Goal: Task Accomplishment & Management: Use online tool/utility

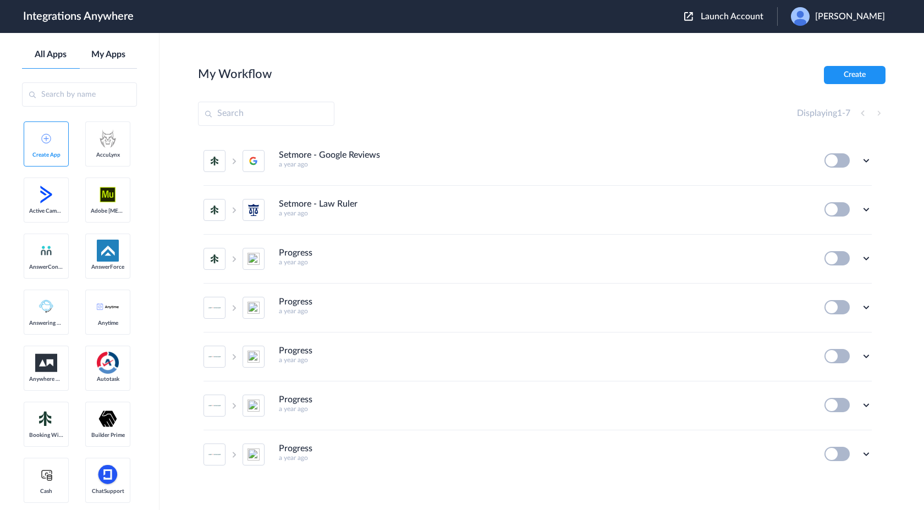
click at [108, 59] on link "My Apps" at bounding box center [109, 54] width 58 height 10
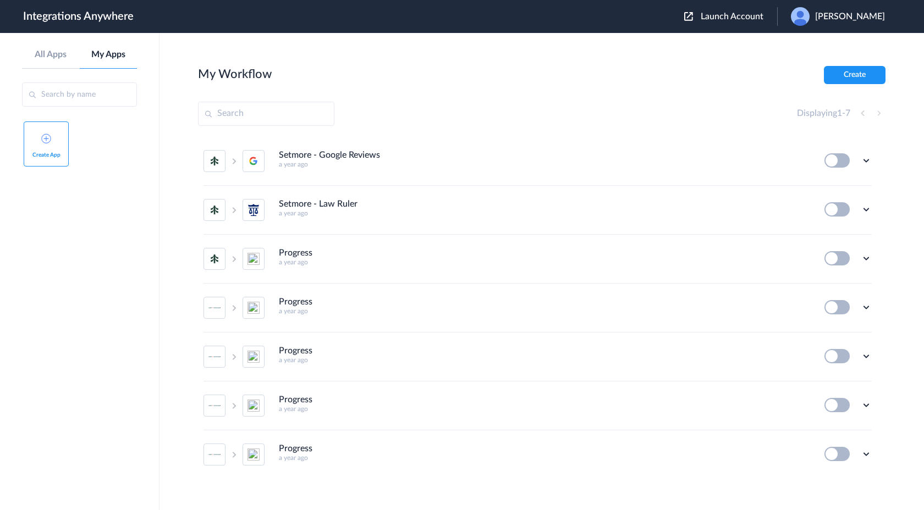
click at [53, 141] on link "Create App" at bounding box center [46, 144] width 45 height 45
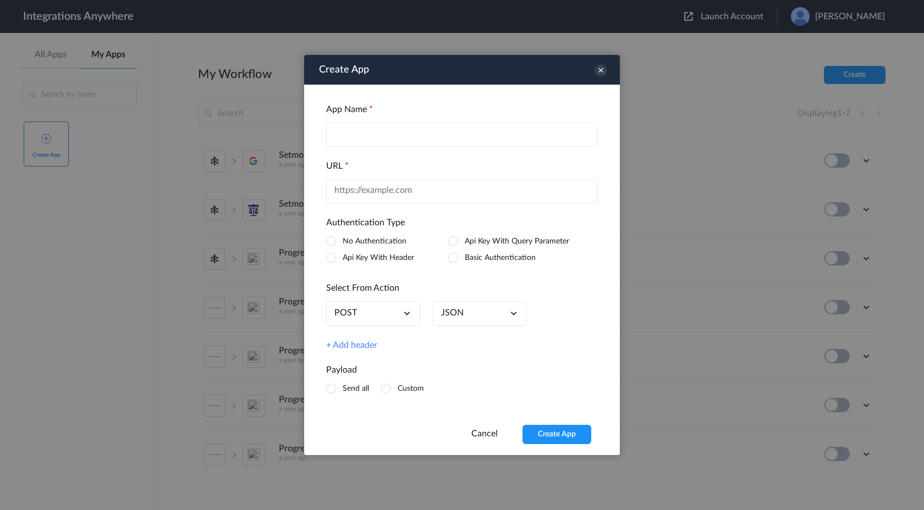
click at [346, 135] on input "text" at bounding box center [462, 135] width 272 height 24
click at [412, 132] on input "text" at bounding box center [462, 135] width 272 height 24
click at [404, 194] on input "text" at bounding box center [462, 191] width 272 height 24
click at [419, 139] on input "text" at bounding box center [462, 135] width 272 height 24
click at [331, 257] on span at bounding box center [331, 258] width 10 height 10
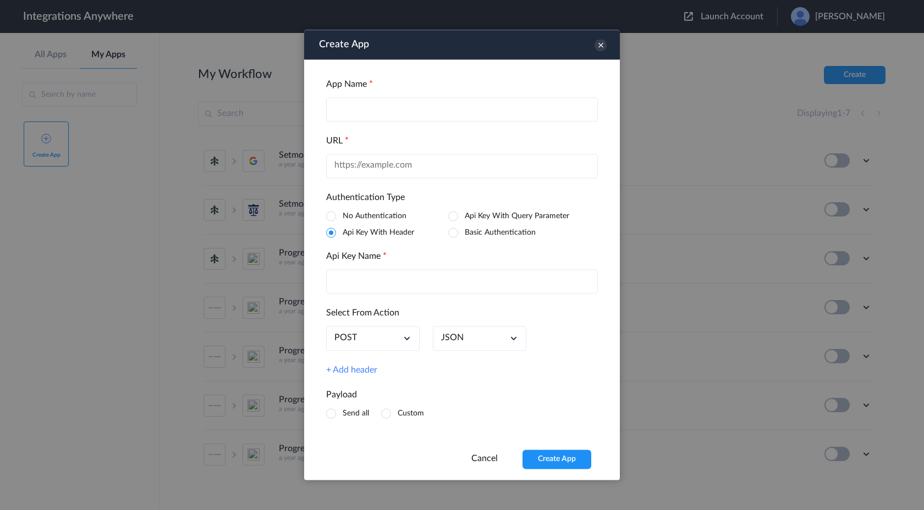
click at [350, 284] on input "text" at bounding box center [462, 282] width 272 height 24
click at [372, 332] on div "POST" at bounding box center [372, 339] width 93 height 25
click at [364, 362] on link "POST" at bounding box center [372, 365] width 77 height 15
click at [454, 283] on input "text" at bounding box center [462, 282] width 272 height 24
click at [435, 113] on input "text" at bounding box center [462, 109] width 272 height 24
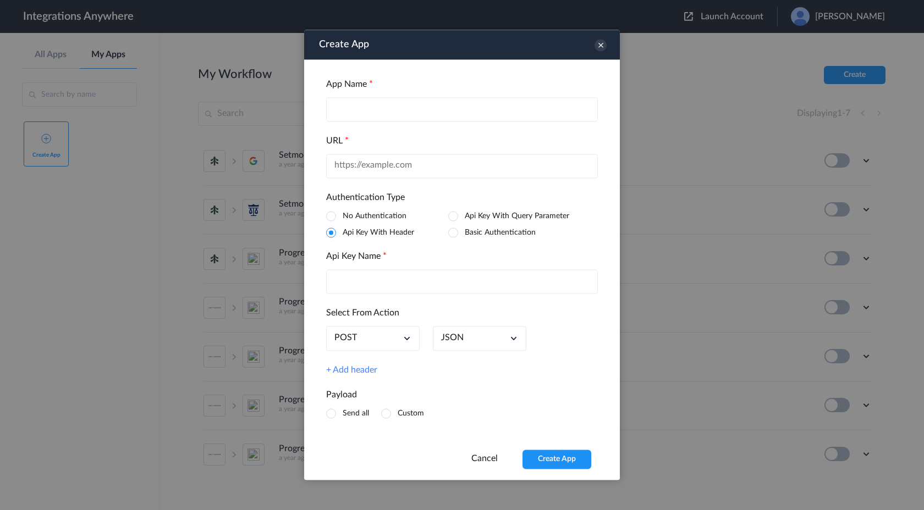
click at [442, 109] on input "text" at bounding box center [462, 109] width 272 height 24
paste input "Attorney Share"
type input "Attorney Share"
click at [411, 169] on input "text" at bounding box center [462, 166] width 272 height 24
click at [462, 166] on input "text" at bounding box center [462, 166] width 272 height 24
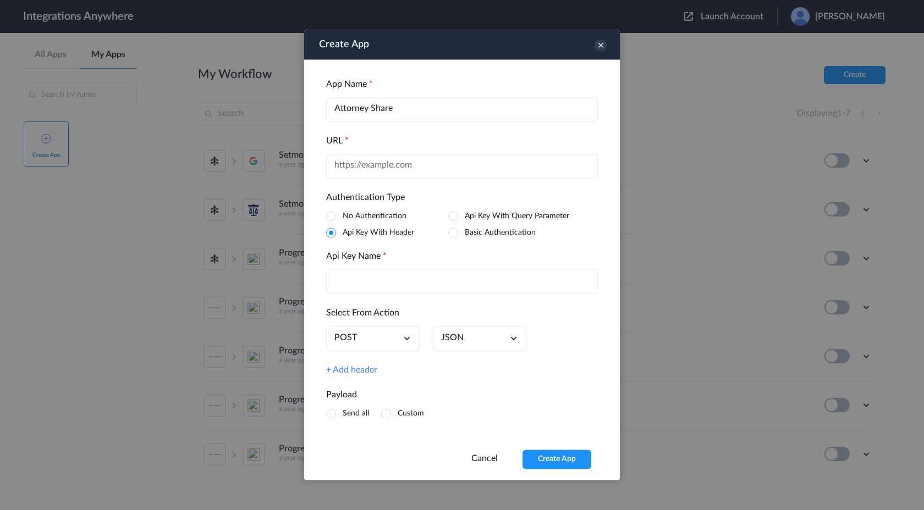
paste input "https://intake.attorneyshare.com/api/v1/connect"
type input "https://intake.attorneyshare.com/api/v1/connect"
click at [353, 277] on input "text" at bounding box center [462, 282] width 272 height 24
paste input "Authorization"
type input "Authorization"
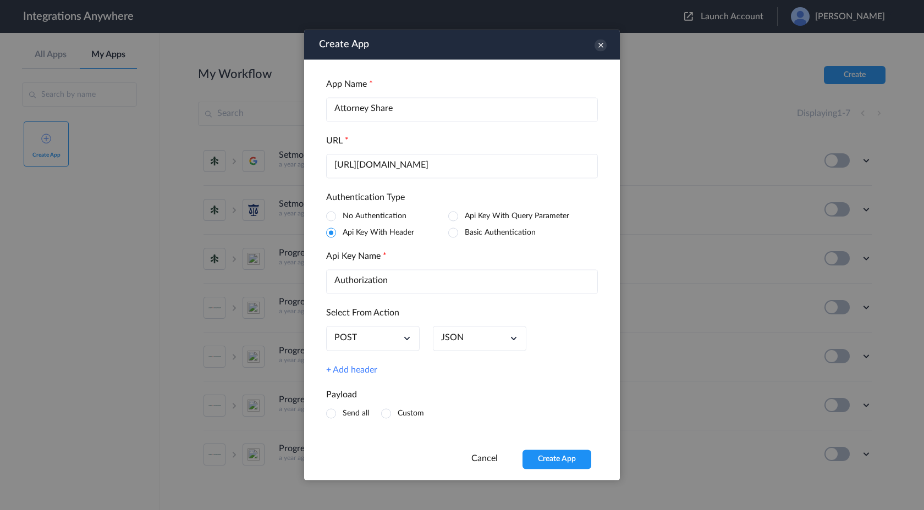
click at [386, 339] on div "POST" at bounding box center [372, 339] width 93 height 25
click at [373, 365] on link "POST" at bounding box center [372, 365] width 77 height 15
click at [467, 341] on div "JSON" at bounding box center [479, 339] width 93 height 25
click at [460, 367] on link "JSON" at bounding box center [479, 365] width 77 height 15
click at [331, 415] on span at bounding box center [331, 414] width 10 height 10
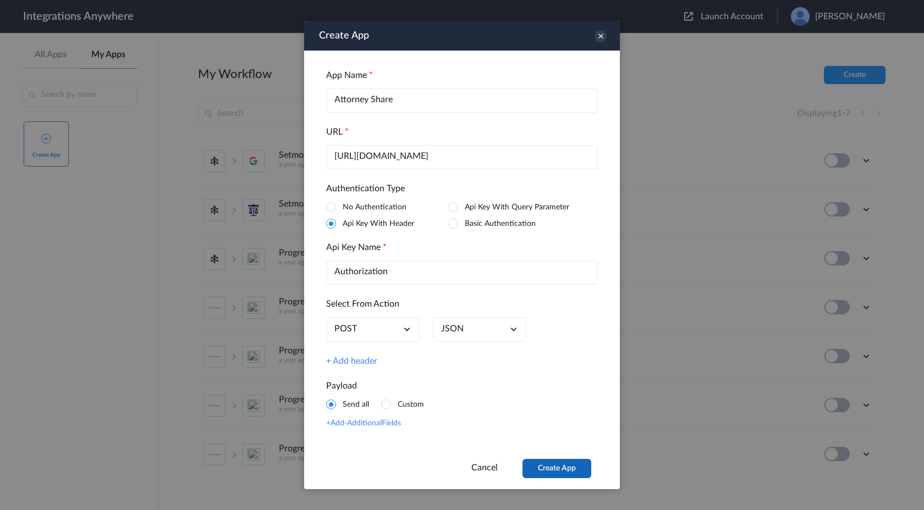
click at [564, 466] on button "Create App" at bounding box center [556, 468] width 69 height 19
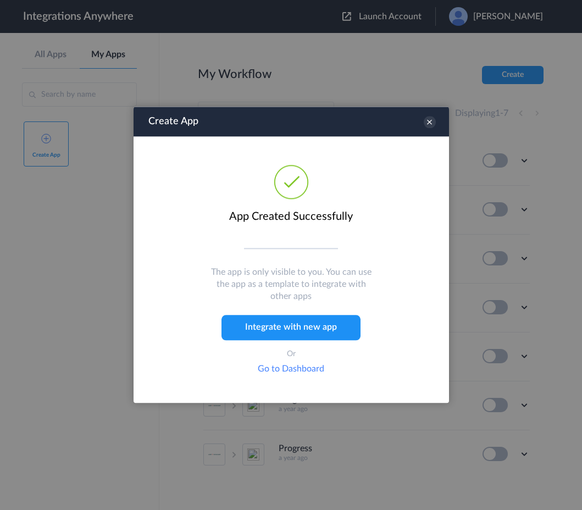
click at [306, 371] on link "Go to Dashboard" at bounding box center [291, 369] width 67 height 9
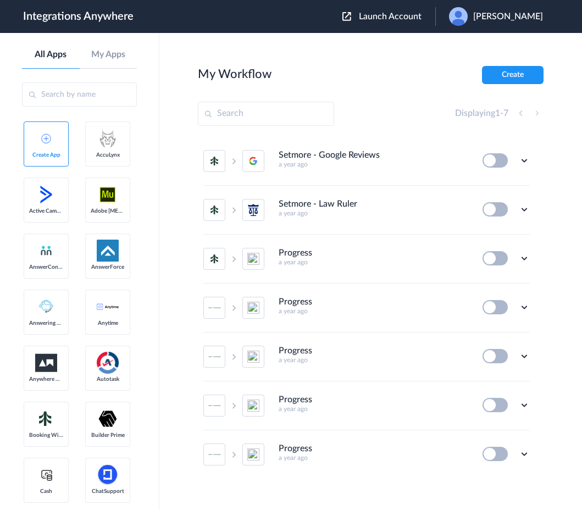
click at [89, 97] on input "text" at bounding box center [79, 94] width 115 height 24
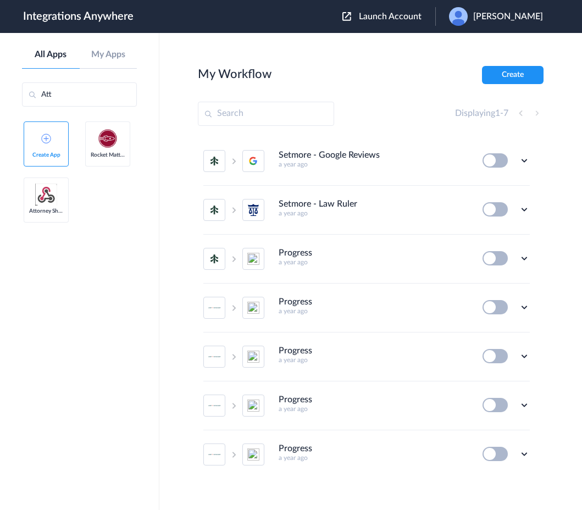
click at [42, 202] on img at bounding box center [46, 195] width 22 height 22
click at [45, 201] on img at bounding box center [46, 195] width 22 height 22
drag, startPoint x: 48, startPoint y: 210, endPoint x: 138, endPoint y: 201, distance: 90.7
click at [138, 201] on aside "All Apps My Apps Att Create App Rocket Matter Attorney Share" at bounding box center [79, 271] width 159 height 477
click at [42, 202] on img at bounding box center [46, 195] width 22 height 22
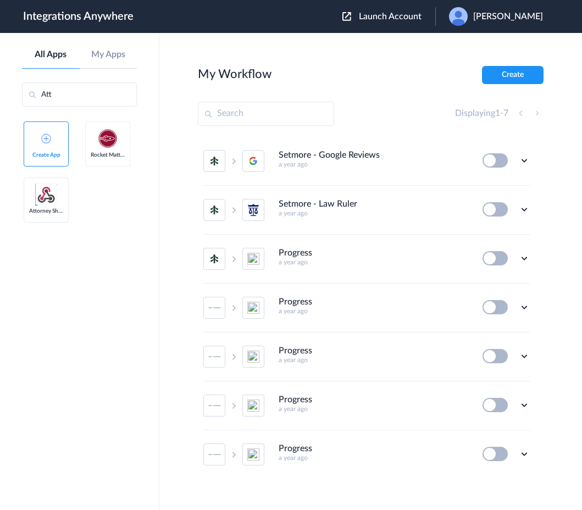
click at [47, 144] on link "Create App" at bounding box center [46, 144] width 45 height 45
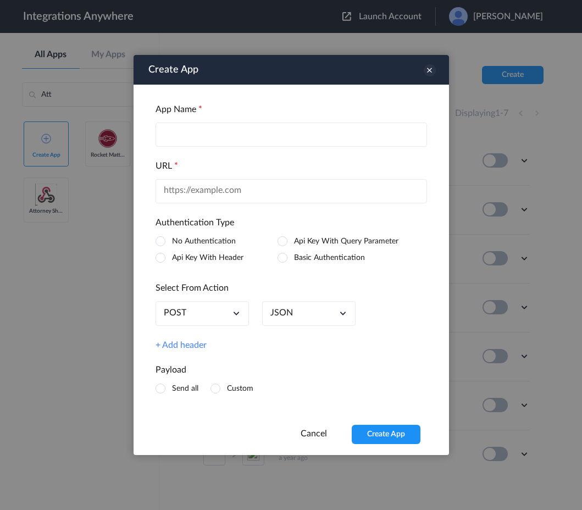
click at [435, 67] on icon at bounding box center [430, 70] width 12 height 12
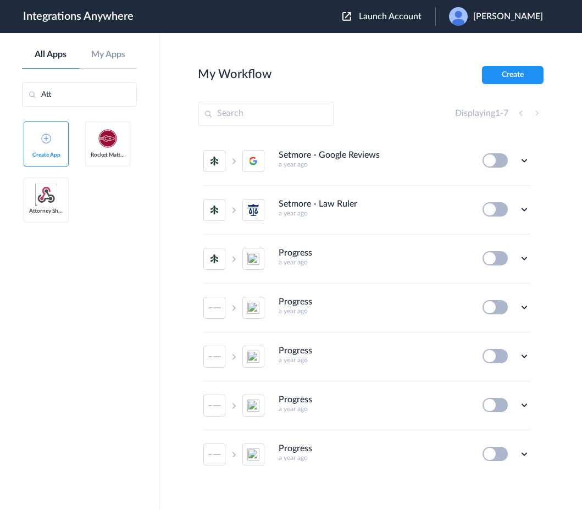
click at [47, 203] on img at bounding box center [46, 195] width 22 height 22
click at [103, 98] on input "Att" at bounding box center [79, 94] width 115 height 24
type input "Attor"
click at [117, 144] on img at bounding box center [108, 139] width 22 height 22
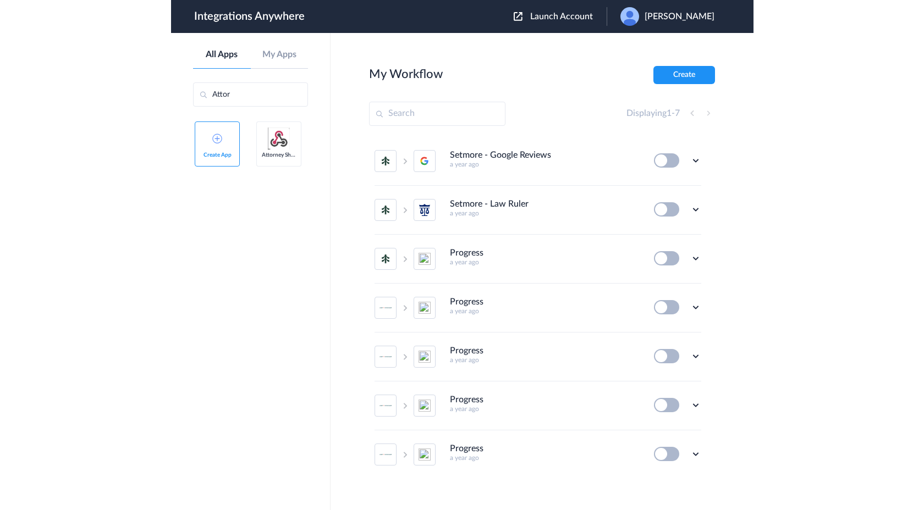
scroll to position [11, 0]
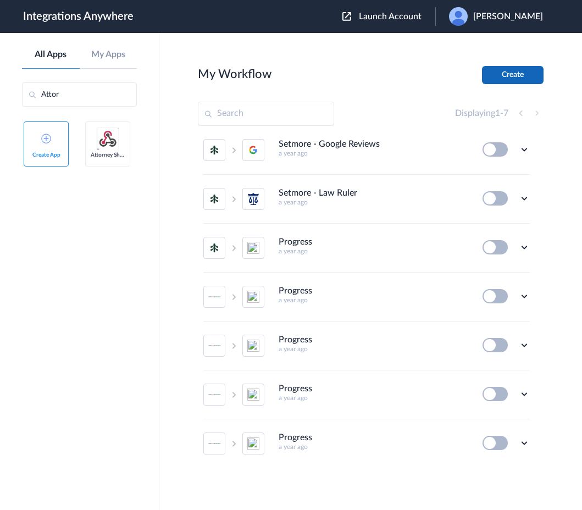
click at [515, 71] on button "Create" at bounding box center [513, 75] width 62 height 18
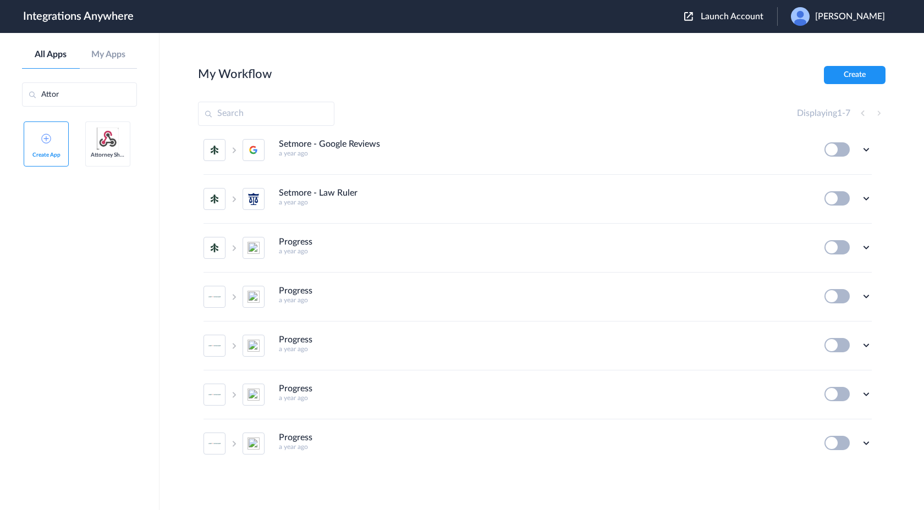
click at [582, 16] on span "Launch Account" at bounding box center [731, 16] width 63 height 9
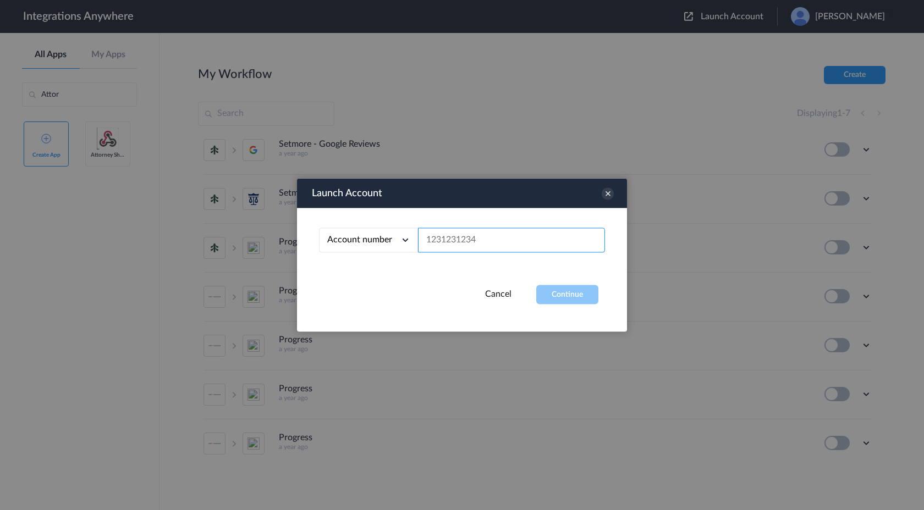
click at [440, 236] on input "text" at bounding box center [511, 240] width 187 height 25
click at [582, 195] on icon at bounding box center [608, 194] width 12 height 12
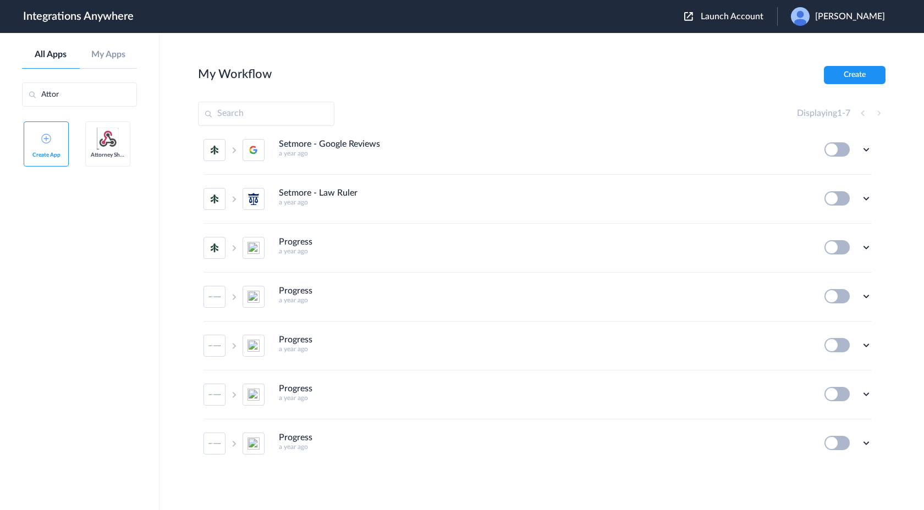
click at [582, 21] on span "Launch Account" at bounding box center [731, 16] width 63 height 9
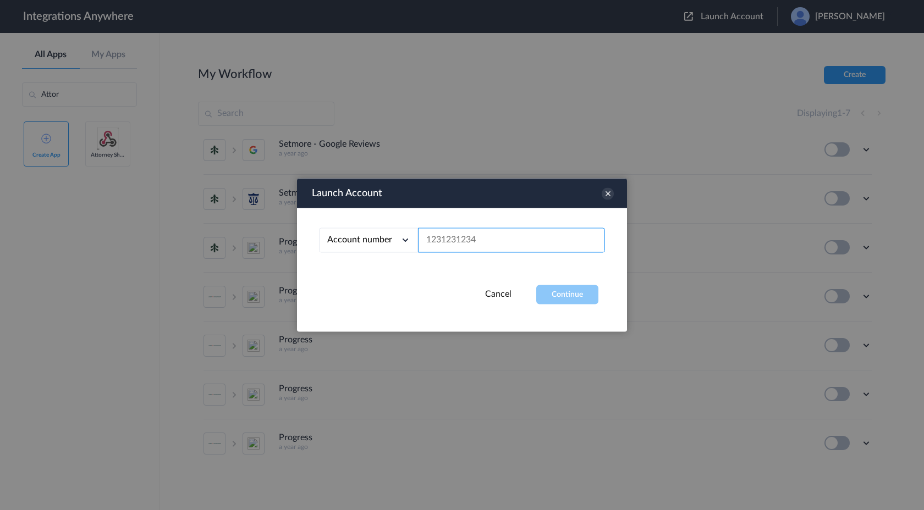
click at [488, 238] on input "text" at bounding box center [511, 240] width 187 height 25
click at [582, 195] on icon at bounding box center [608, 194] width 12 height 12
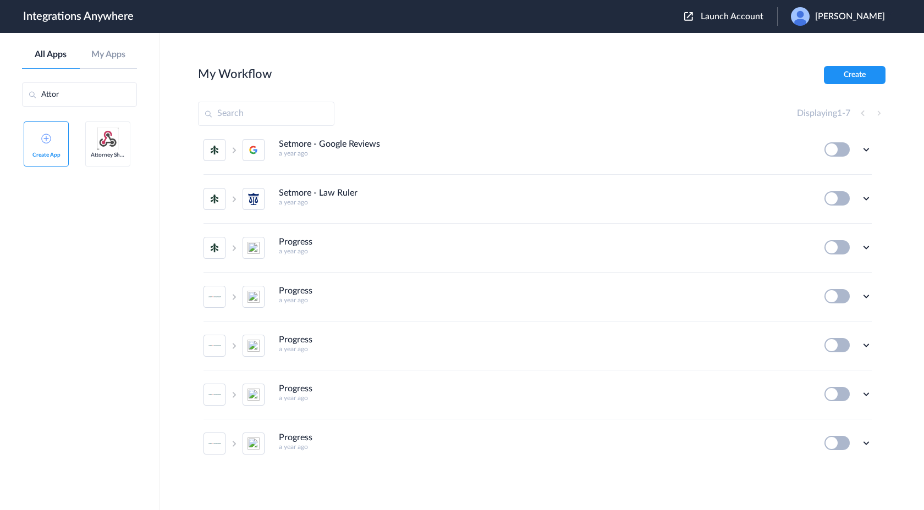
click at [99, 102] on input "Attor" at bounding box center [79, 94] width 115 height 24
click at [582, 77] on button "Create" at bounding box center [855, 75] width 62 height 18
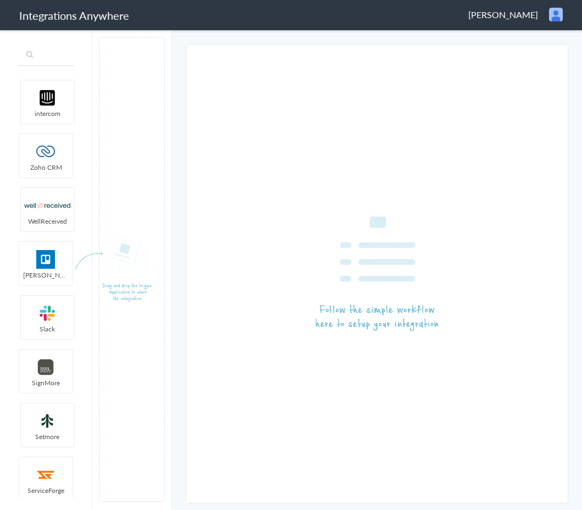
click at [56, 56] on input "text" at bounding box center [46, 55] width 56 height 21
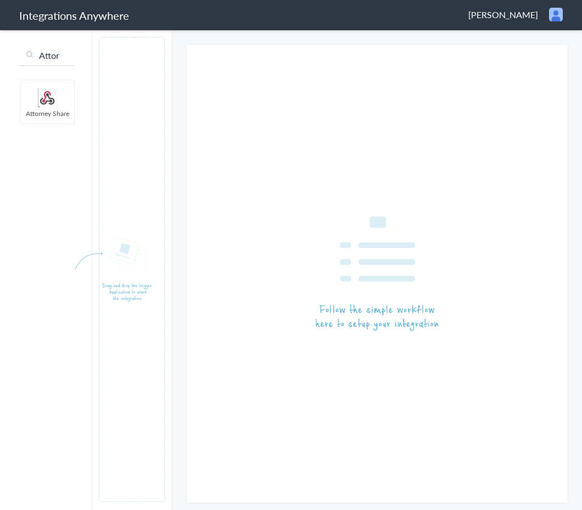
type input "Attor"
click at [65, 60] on input "Attor" at bounding box center [46, 55] width 56 height 21
type input "Answer"
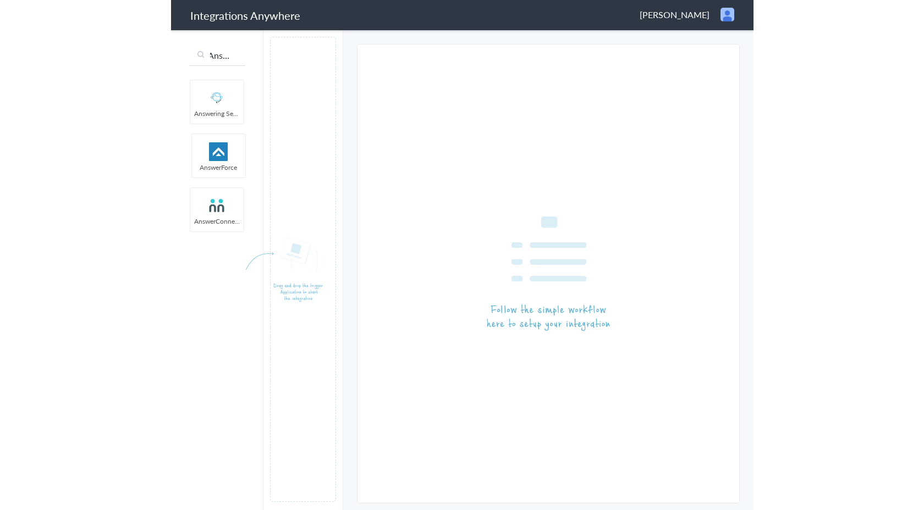
scroll to position [0, 0]
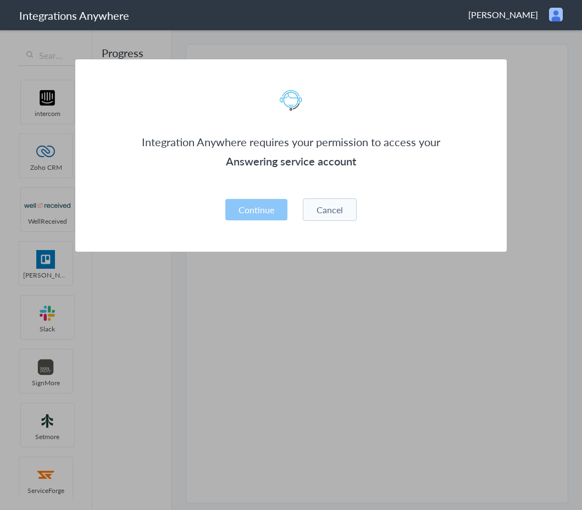
click at [275, 186] on div "Integration Anywhere requires your permission to access your Answering service …" at bounding box center [291, 155] width 432 height 192
click at [294, 162] on h3 "Answering service account" at bounding box center [291, 161] width 300 height 19
click at [323, 178] on div "Integration Anywhere requires your permission to access your Answering service …" at bounding box center [291, 155] width 432 height 192
click at [317, 187] on div "Integration Anywhere requires your permission to access your Answering service …" at bounding box center [291, 155] width 432 height 192
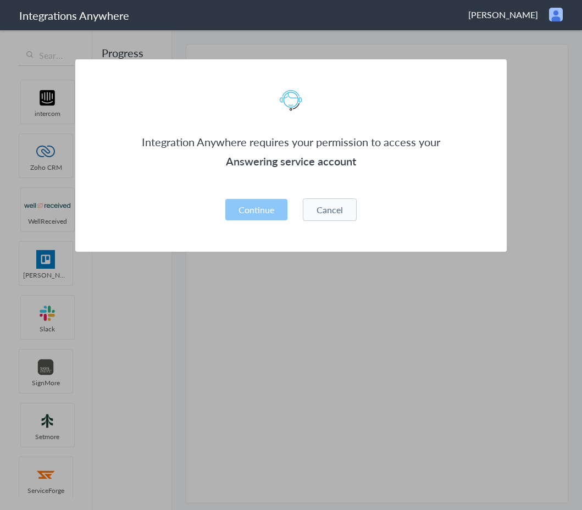
click at [304, 190] on div "Integration Anywhere requires your permission to access your Answering service …" at bounding box center [291, 155] width 432 height 192
click at [325, 206] on button "Cancel" at bounding box center [330, 209] width 54 height 23
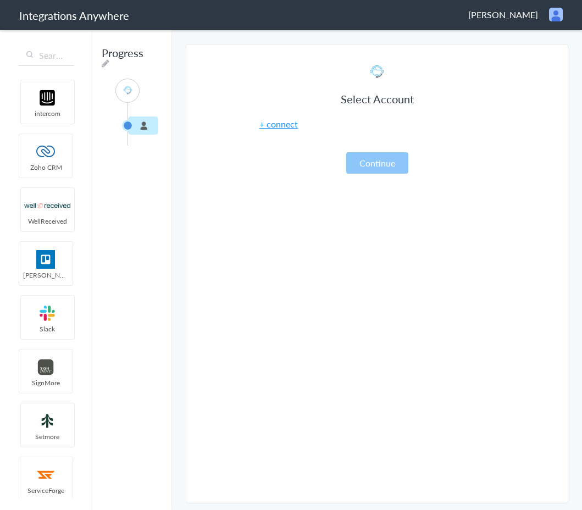
click at [280, 124] on link "+ connect" at bounding box center [279, 124] width 38 height 13
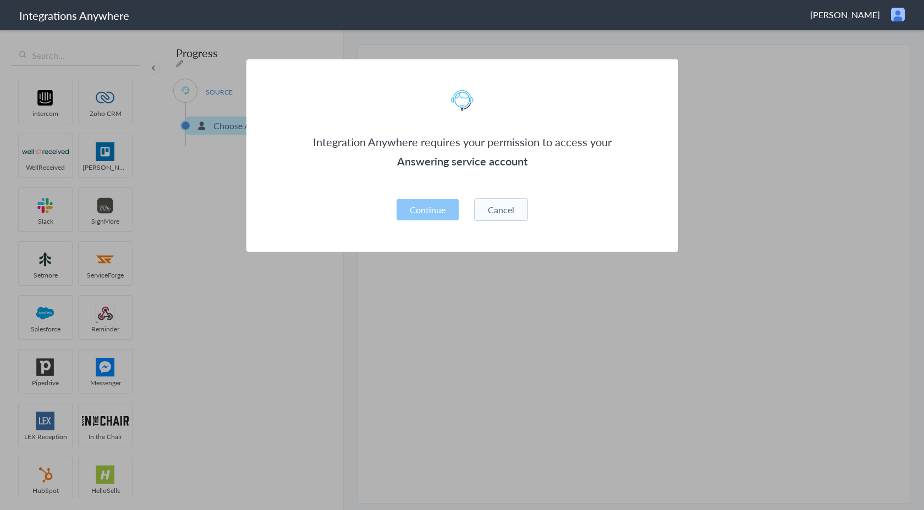
click at [492, 209] on button "Cancel" at bounding box center [501, 209] width 54 height 23
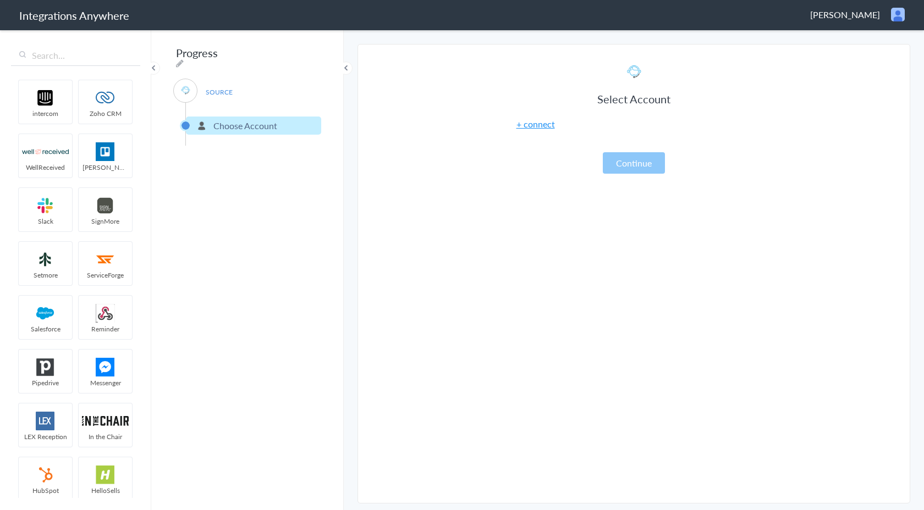
click at [534, 125] on link "+ connect" at bounding box center [535, 124] width 38 height 13
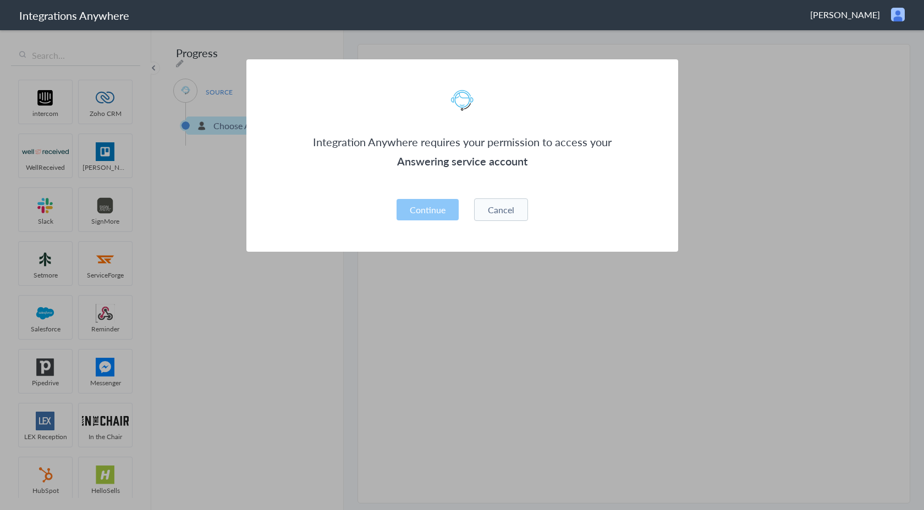
click at [422, 186] on div "Integration Anywhere requires your permission to access your Answering service …" at bounding box center [462, 155] width 432 height 192
click at [531, 184] on div "Integration Anywhere requires your permission to access your Answering service …" at bounding box center [462, 155] width 432 height 192
click at [488, 205] on button "Cancel" at bounding box center [501, 209] width 54 height 23
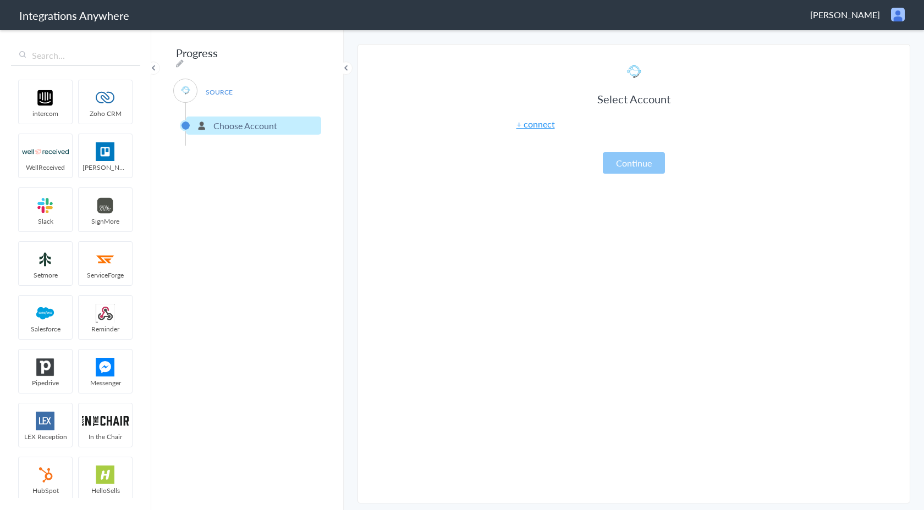
click at [582, 15] on span "[PERSON_NAME]" at bounding box center [845, 14] width 70 height 13
click at [582, 85] on div "Select Account + connect Continue" at bounding box center [633, 117] width 275 height 113
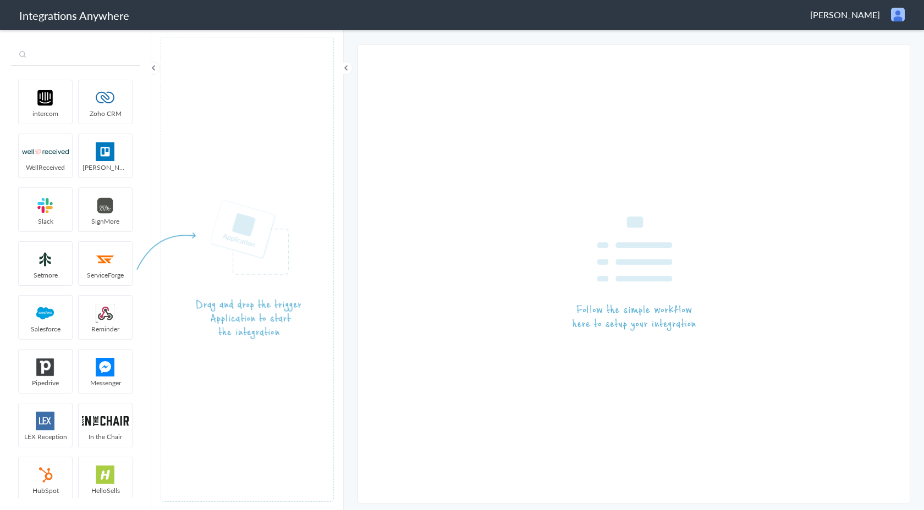
click at [68, 60] on input "text" at bounding box center [75, 55] width 129 height 21
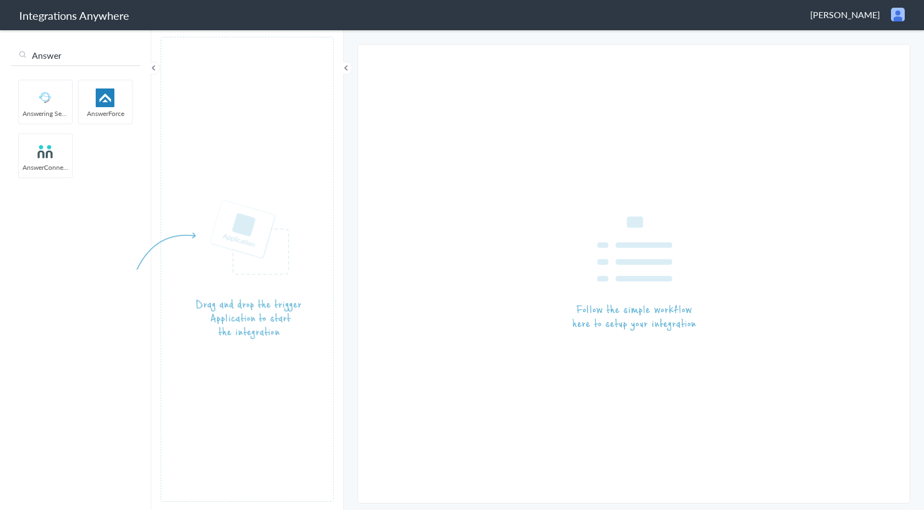
type input "Answer"
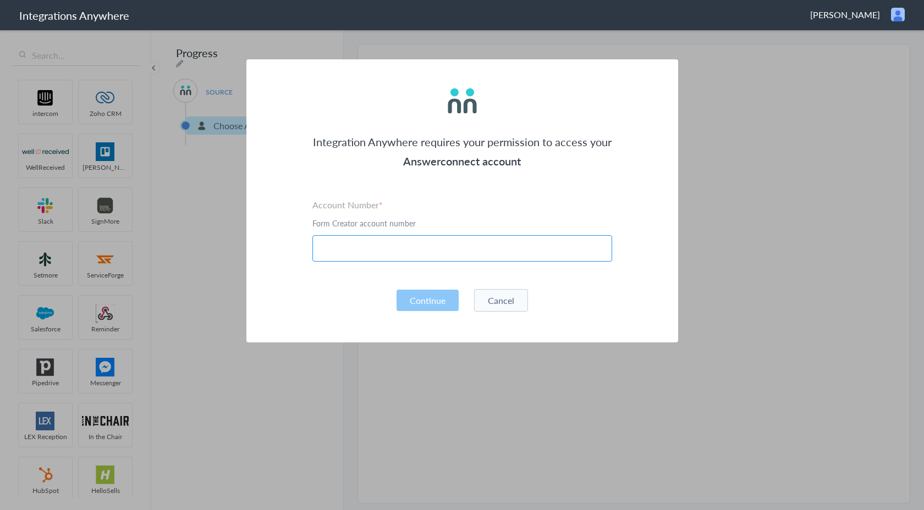
click at [364, 260] on input "text" at bounding box center [462, 248] width 300 height 26
paste input "8001020322"
type input "8001020322"
click at [427, 301] on button "Continue" at bounding box center [427, 300] width 62 height 21
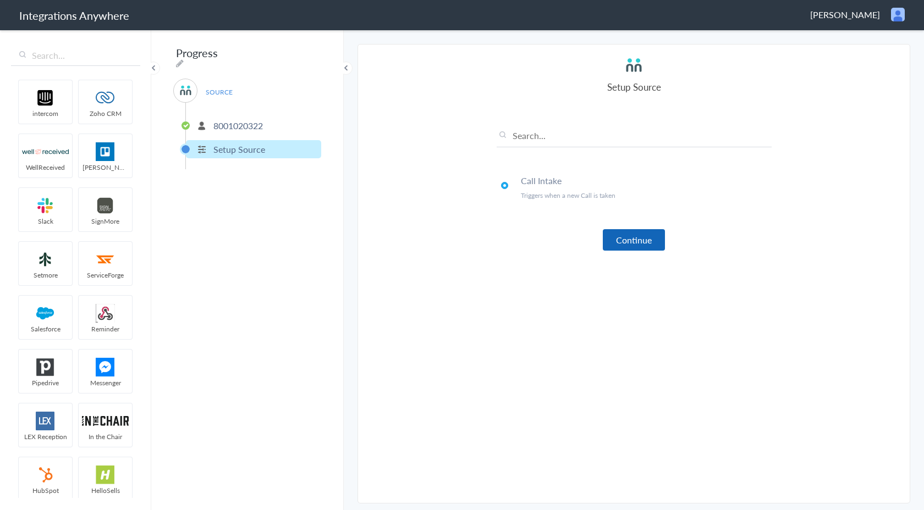
click at [646, 243] on button "Continue" at bounding box center [634, 239] width 62 height 21
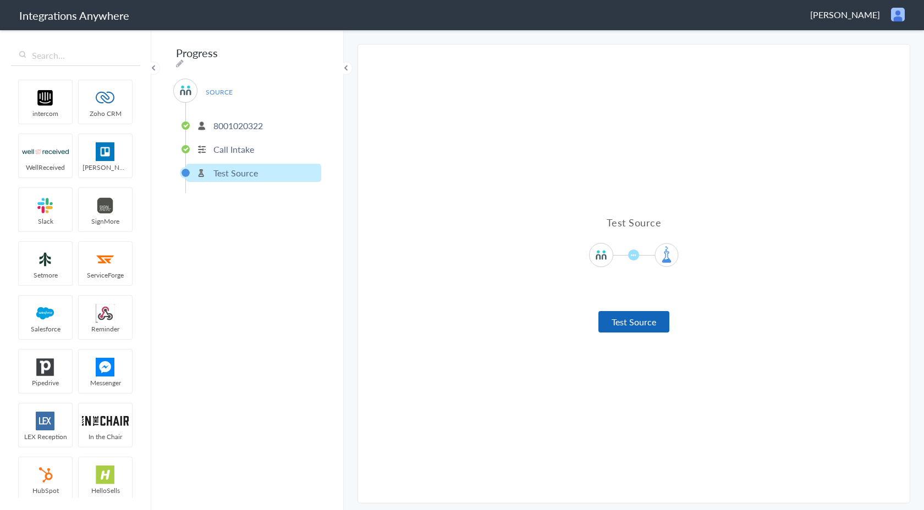
click at [650, 319] on button "Test Source" at bounding box center [633, 321] width 71 height 21
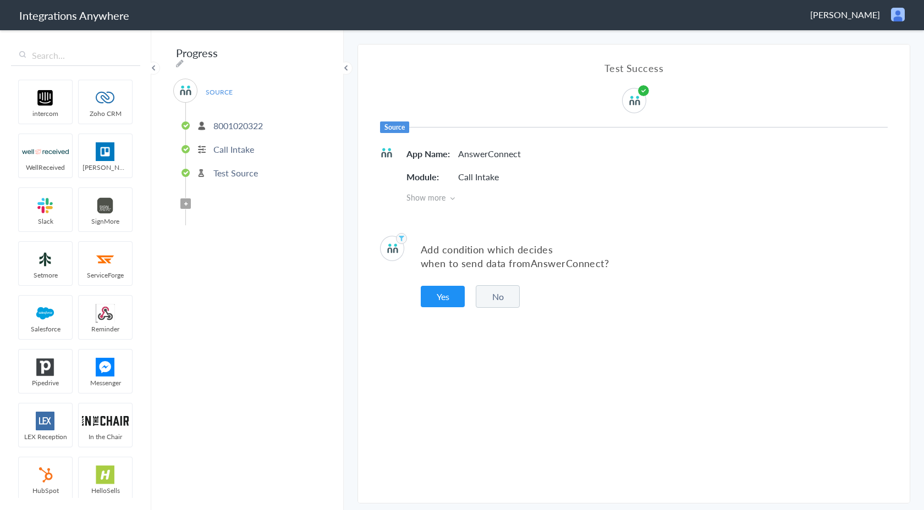
click at [492, 300] on button "No" at bounding box center [498, 296] width 44 height 23
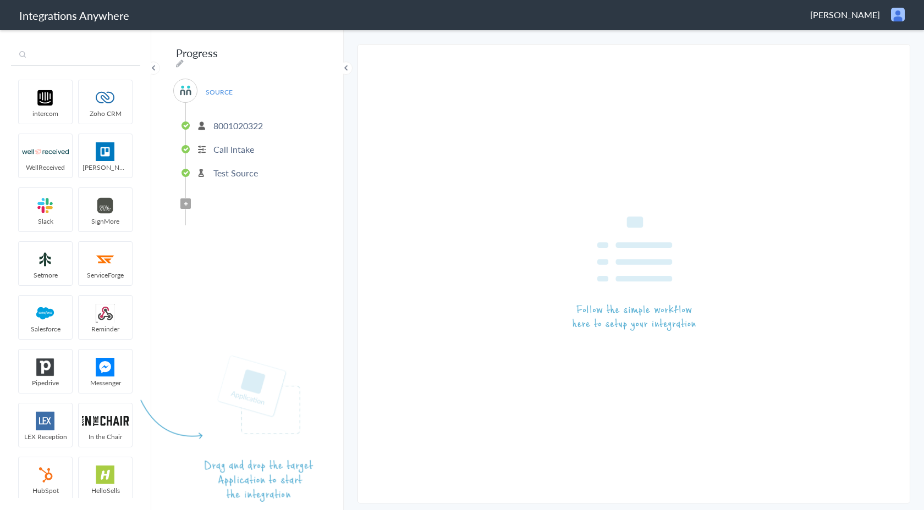
click at [84, 49] on input "text" at bounding box center [75, 55] width 129 height 21
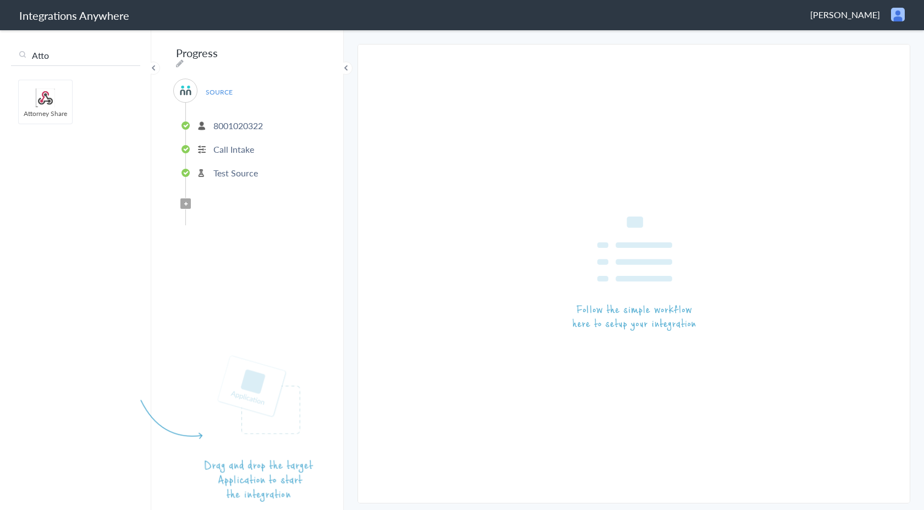
type input "Atto"
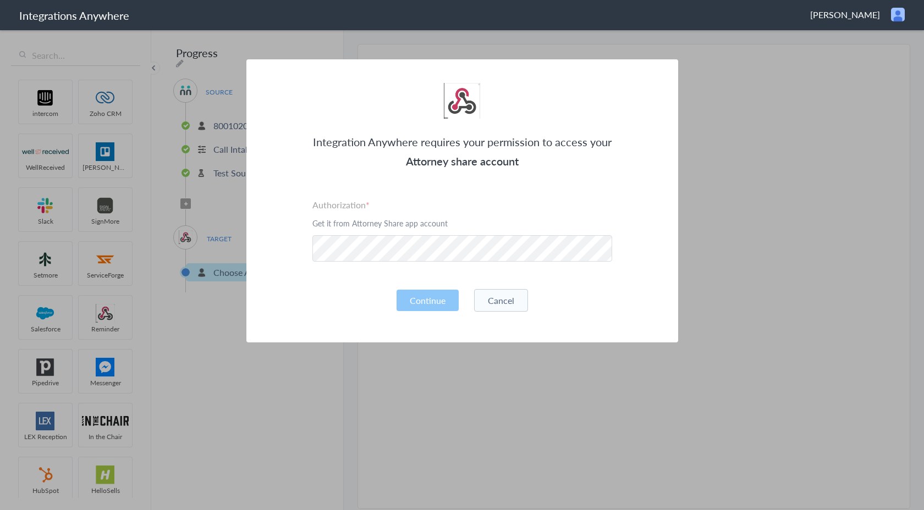
click at [320, 290] on div "Continue Cancel" at bounding box center [462, 300] width 300 height 23
drag, startPoint x: 477, startPoint y: 163, endPoint x: 402, endPoint y: 163, distance: 74.2
click at [402, 163] on h3 "Attorney share account" at bounding box center [462, 161] width 300 height 19
copy h3 "Attorney share"
click at [488, 168] on h3 "Attorney share account" at bounding box center [462, 161] width 300 height 19
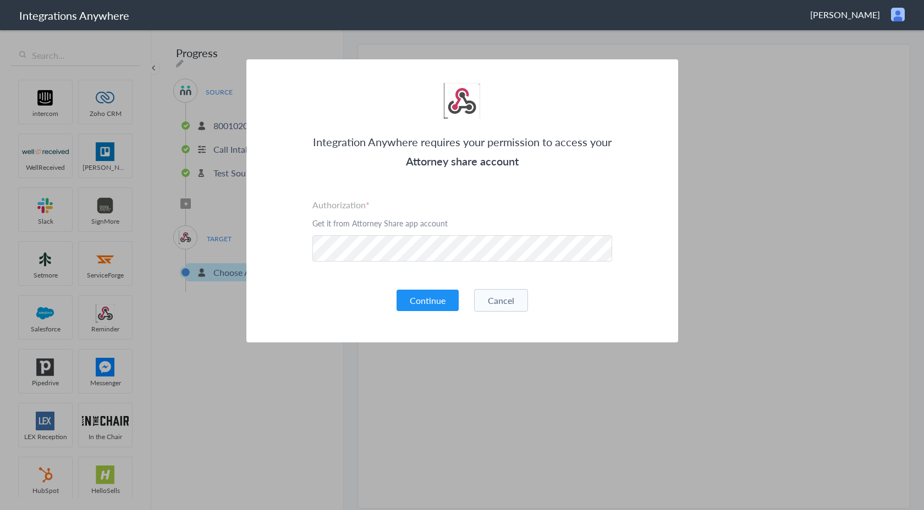
click at [320, 315] on div "Integration Anywhere requires your permission to access your Attorney share acc…" at bounding box center [462, 200] width 432 height 283
click at [419, 299] on button "Continue" at bounding box center [427, 300] width 62 height 21
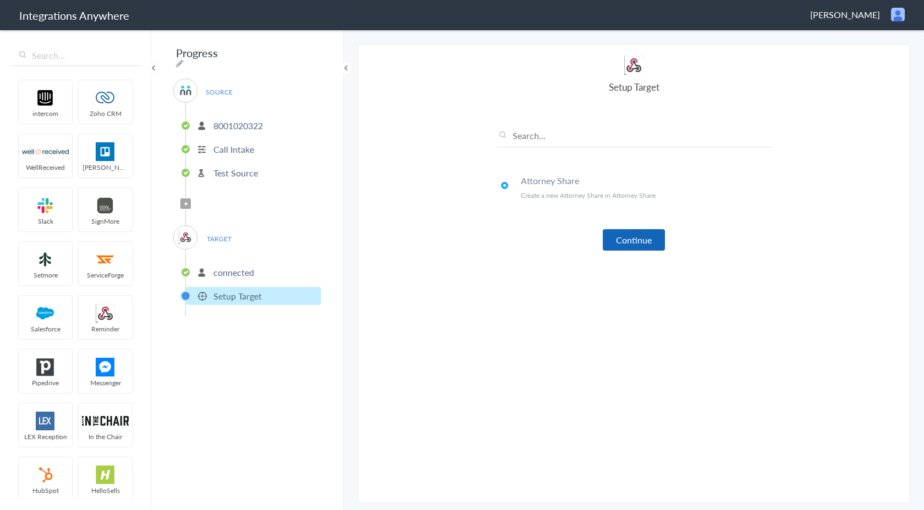
click at [628, 240] on button "Continue" at bounding box center [634, 239] width 62 height 21
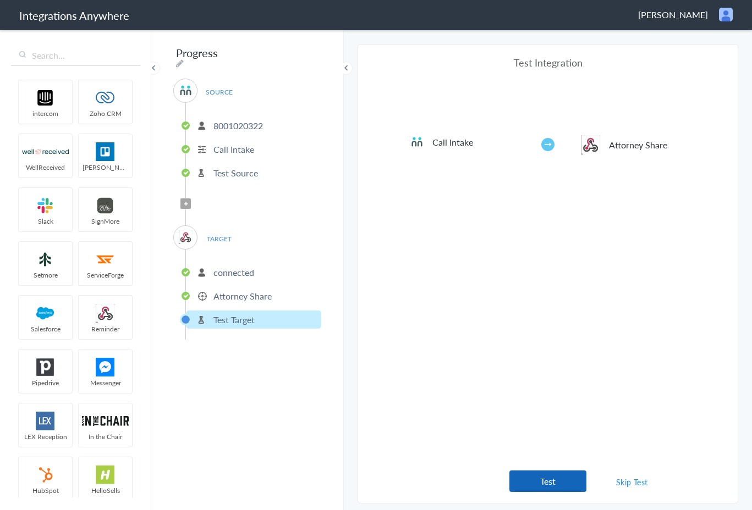
click at [536, 481] on button "Test" at bounding box center [547, 481] width 77 height 21
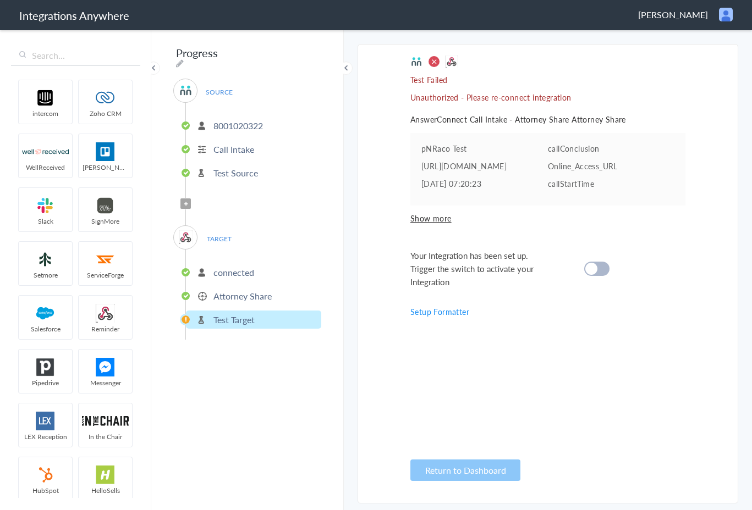
click at [261, 290] on p "Attorney Share" at bounding box center [242, 296] width 58 height 13
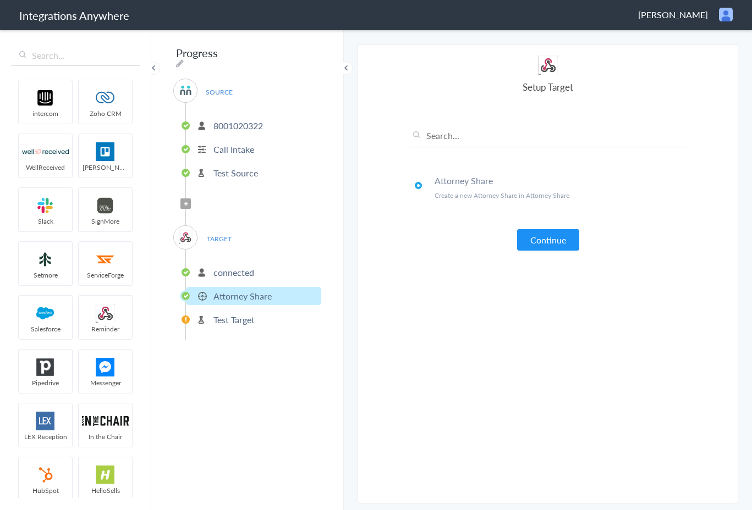
click at [245, 275] on li "connected" at bounding box center [253, 272] width 135 height 18
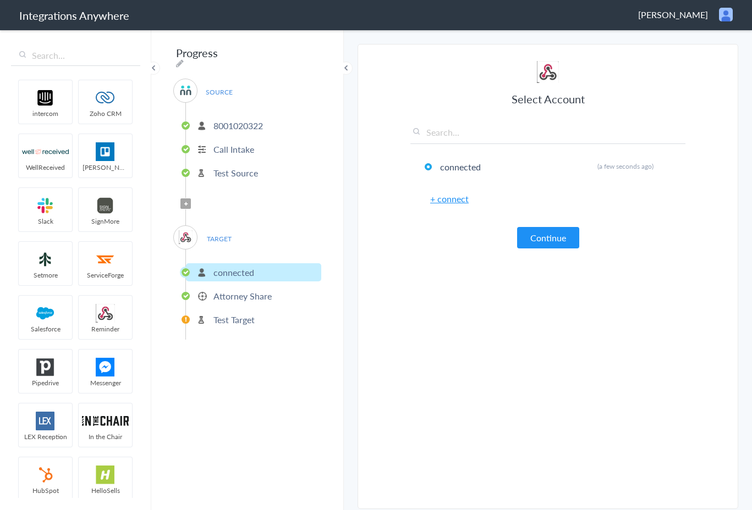
click at [274, 290] on li "Attorney Share" at bounding box center [253, 296] width 135 height 18
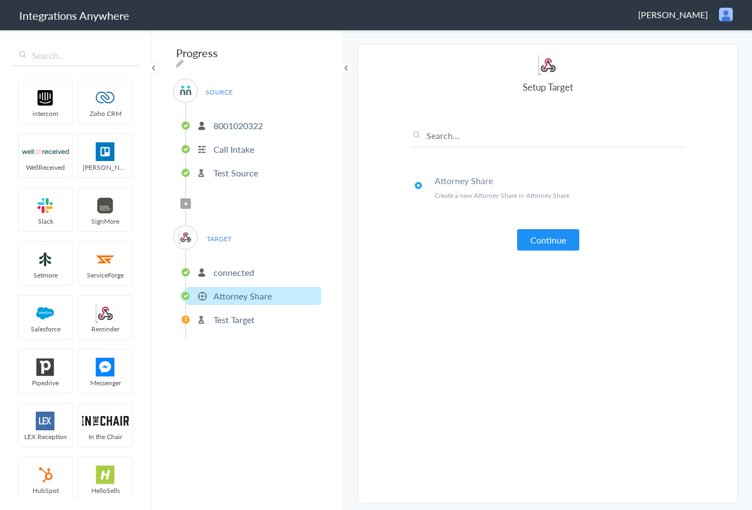
click at [250, 267] on p "connected" at bounding box center [233, 272] width 41 height 13
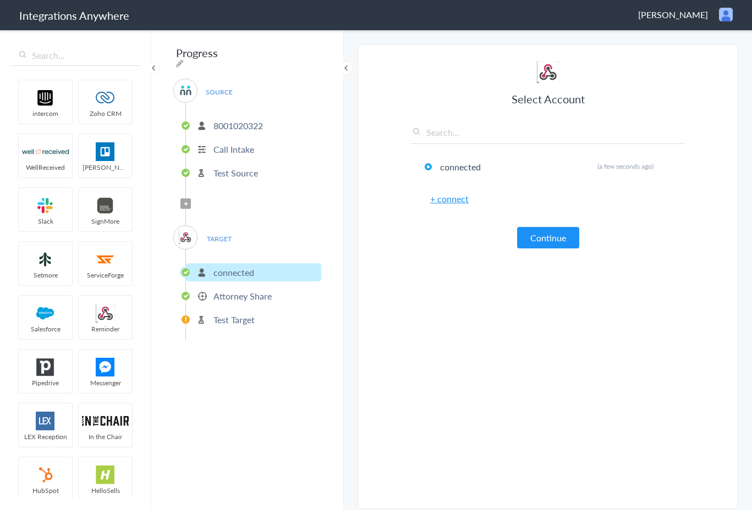
click at [274, 294] on li "Attorney Share" at bounding box center [253, 296] width 135 height 18
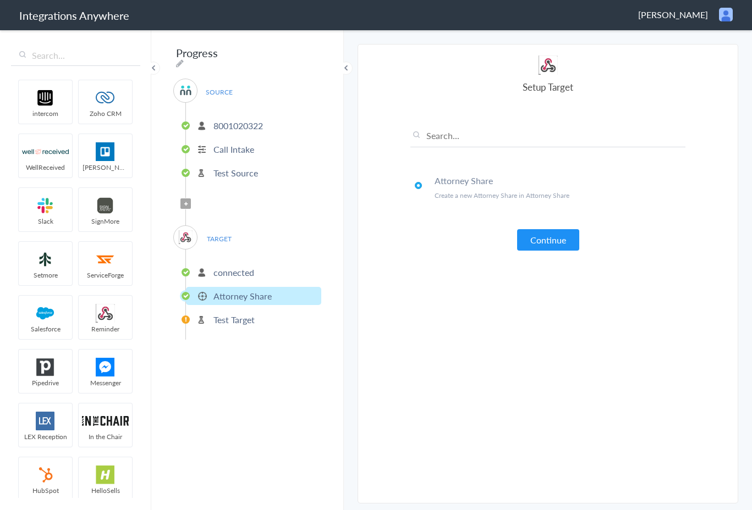
click at [269, 270] on li "connected" at bounding box center [253, 272] width 135 height 18
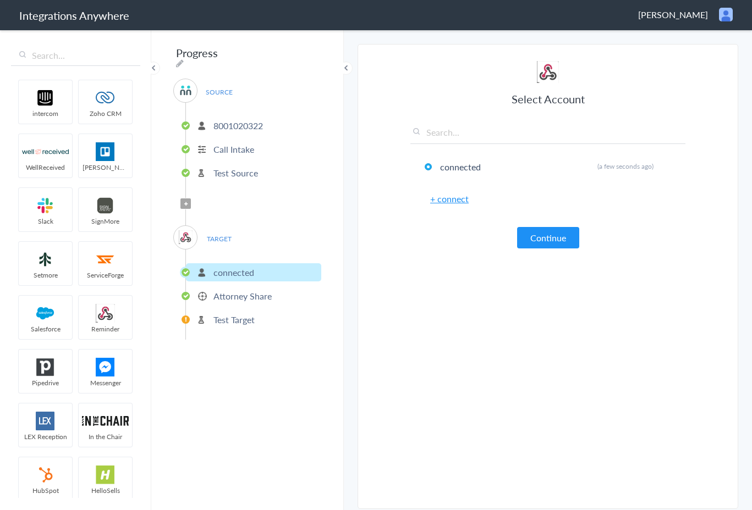
click at [447, 198] on link "+ connect" at bounding box center [449, 198] width 38 height 13
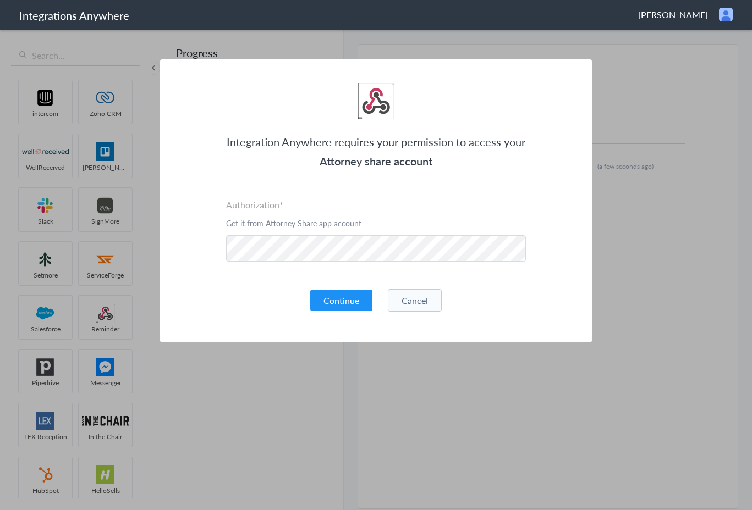
click at [232, 277] on div "Integration Anywhere requires your permission to access your Attorney share acc…" at bounding box center [376, 200] width 432 height 283
click at [340, 300] on button "Continue" at bounding box center [341, 300] width 62 height 21
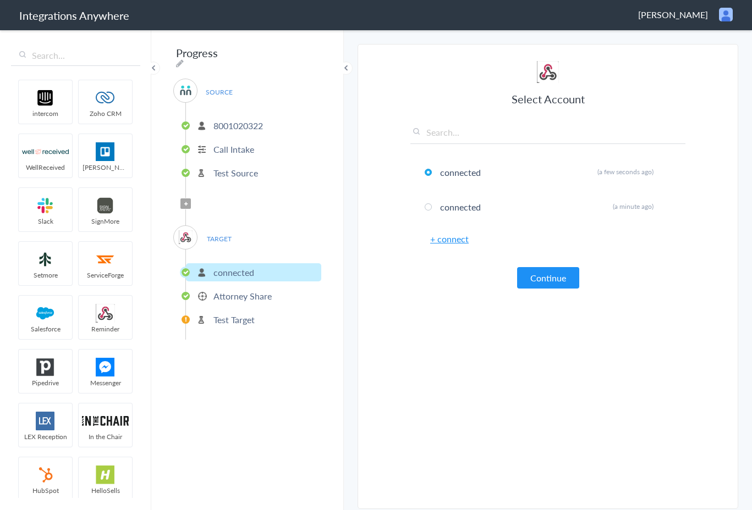
drag, startPoint x: 751, startPoint y: 244, endPoint x: 721, endPoint y: 244, distance: 29.7
click at [721, 245] on main "The system encountered four errors. Check More Trigger Connect Action Setup Tes…" at bounding box center [548, 270] width 408 height 482
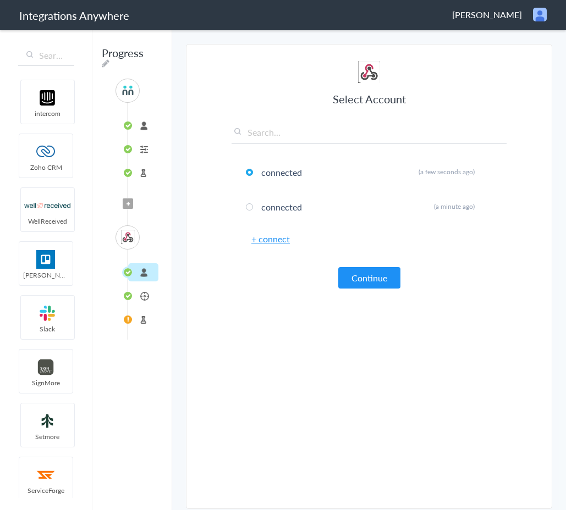
click at [142, 299] on li "Attorney Share" at bounding box center [143, 296] width 30 height 18
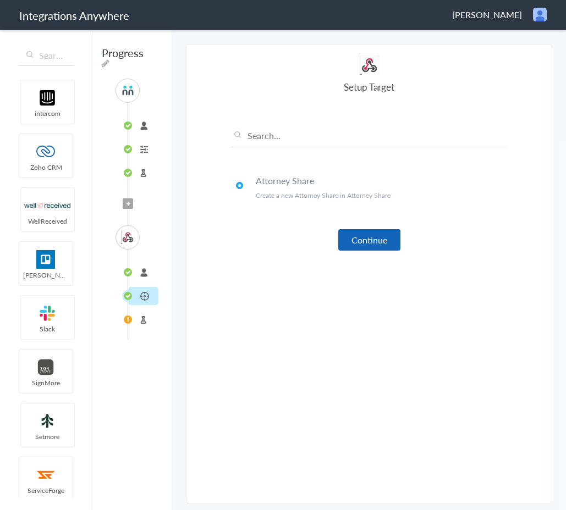
click at [357, 239] on button "Continue" at bounding box center [369, 239] width 62 height 21
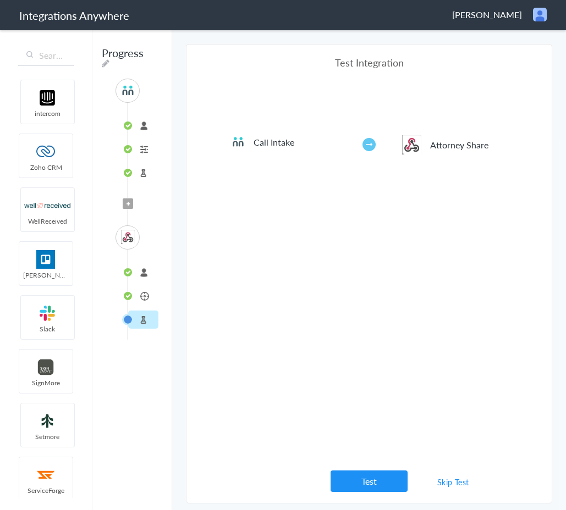
click at [129, 272] on li "connected" at bounding box center [143, 272] width 30 height 18
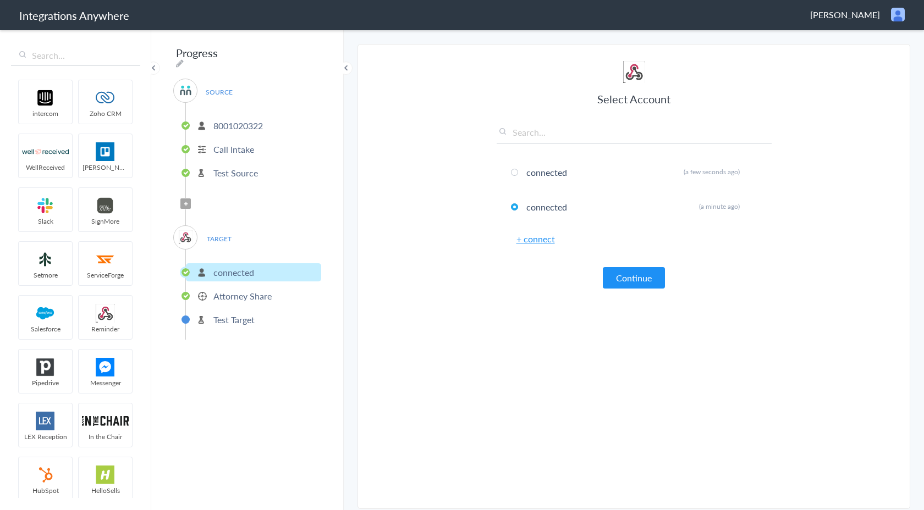
click at [222, 234] on span "TARGET" at bounding box center [219, 238] width 42 height 15
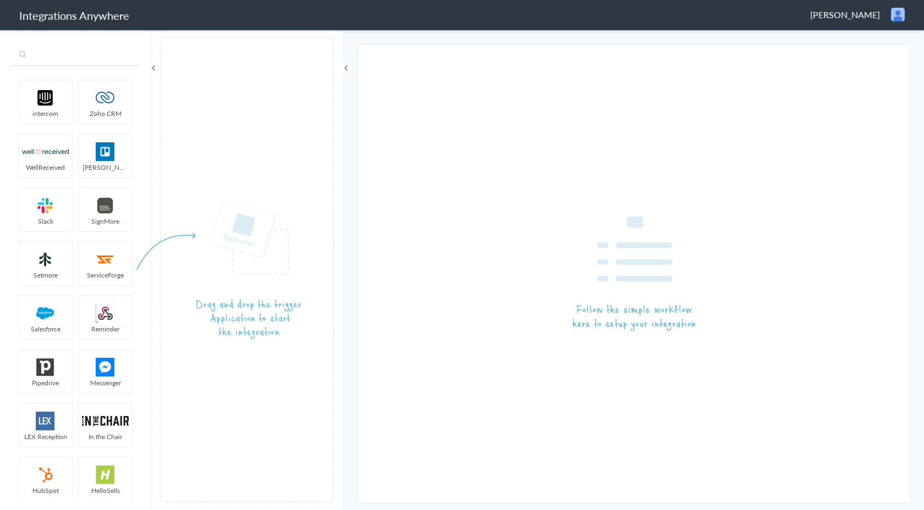
click at [95, 57] on input "text" at bounding box center [75, 55] width 129 height 21
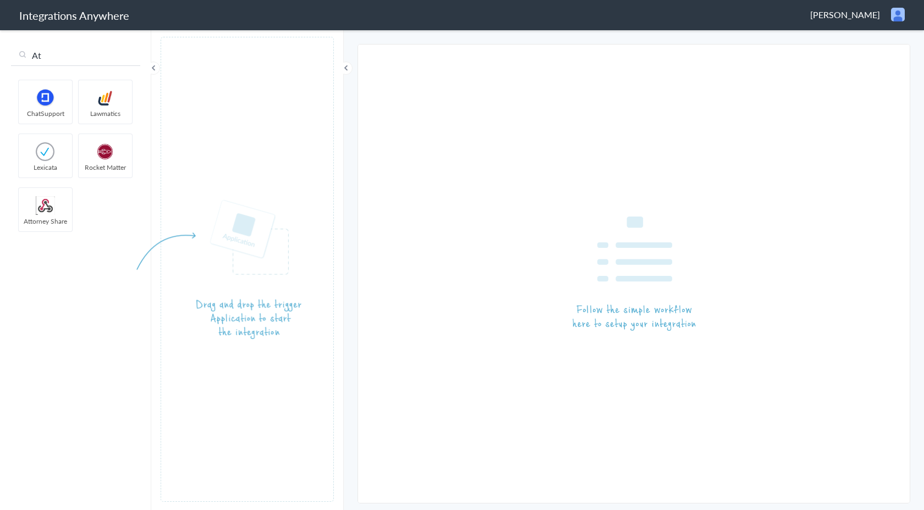
click at [80, 49] on input "At" at bounding box center [75, 55] width 129 height 21
type input "A"
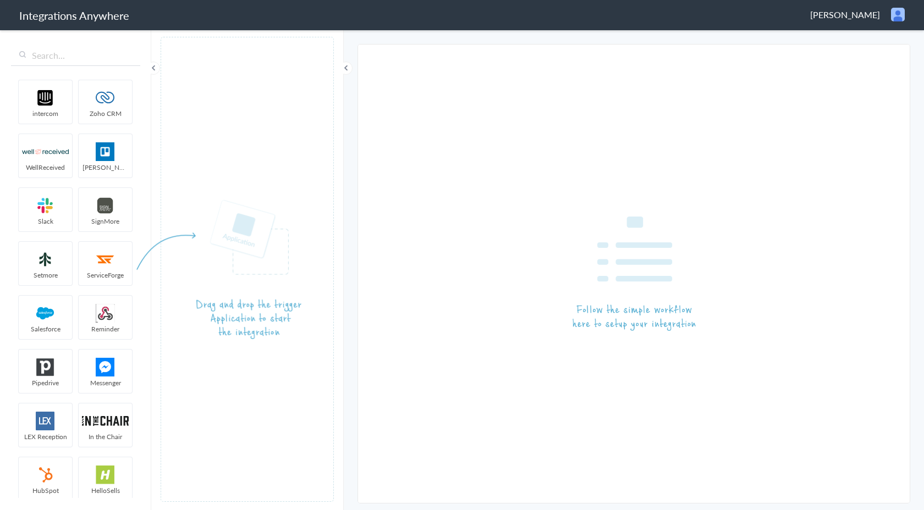
click at [849, 20] on span "[PERSON_NAME]" at bounding box center [845, 14] width 70 height 13
click at [861, 62] on li "Dashboard" at bounding box center [874, 56] width 76 height 16
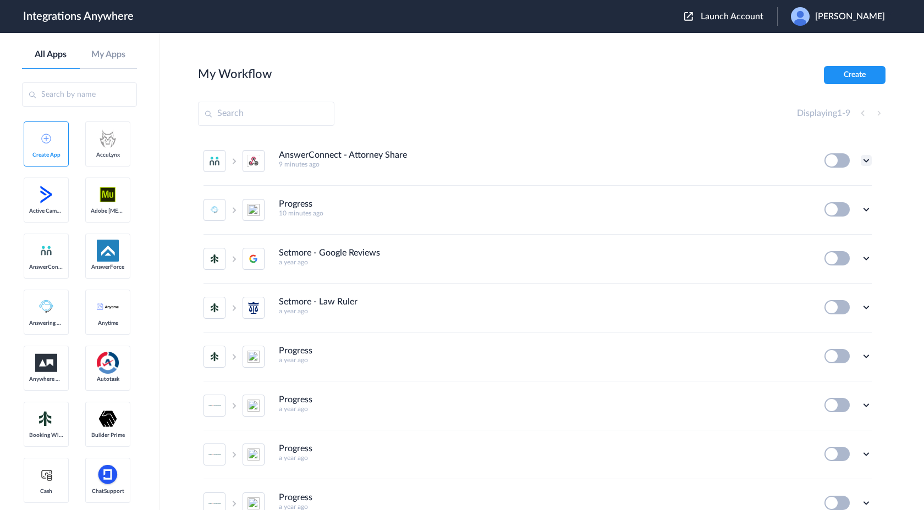
click at [864, 165] on icon at bounding box center [865, 160] width 11 height 11
click at [795, 92] on section "My Workflow Create Displaying 1 - 9 AnswerConnect - Attorney Share 9 minutes ag…" at bounding box center [541, 304] width 687 height 477
click at [850, 86] on section "My Workflow Create Displaying 1 - 9 AnswerConnect - Attorney Share 9 minutes ag…" at bounding box center [541, 304] width 687 height 477
click at [850, 77] on button "Create" at bounding box center [855, 75] width 62 height 18
click at [48, 152] on span "Create App" at bounding box center [46, 155] width 34 height 7
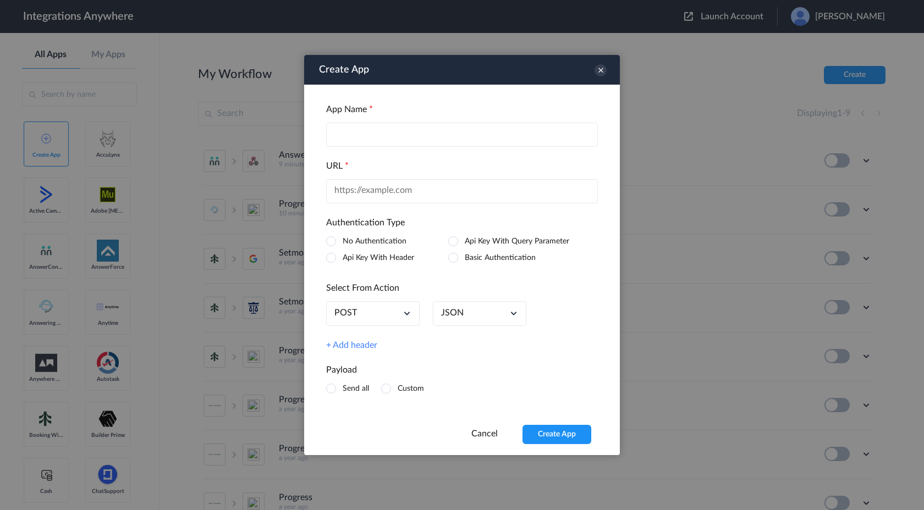
click at [382, 195] on input "text" at bounding box center [462, 191] width 272 height 24
click at [390, 169] on h4 "URL" at bounding box center [462, 166] width 272 height 10
click at [332, 259] on span at bounding box center [331, 258] width 10 height 10
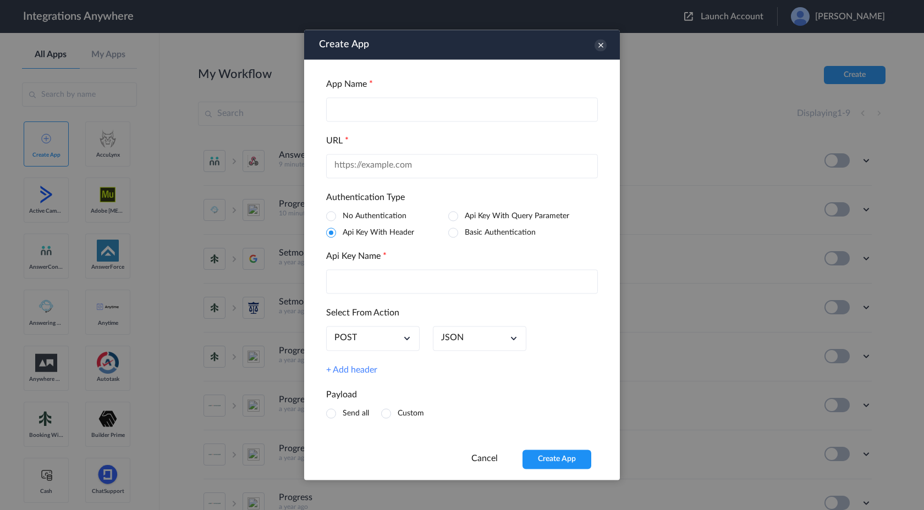
click at [387, 415] on span at bounding box center [386, 414] width 10 height 10
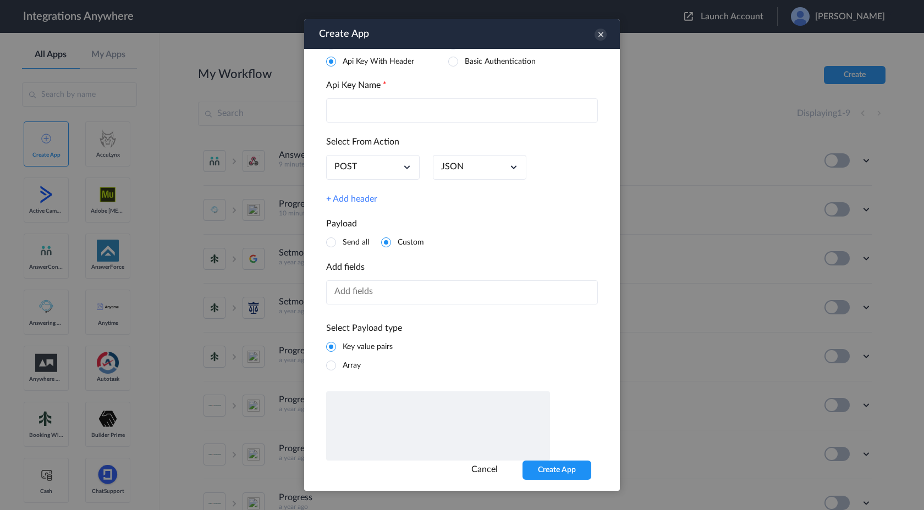
scroll to position [179, 0]
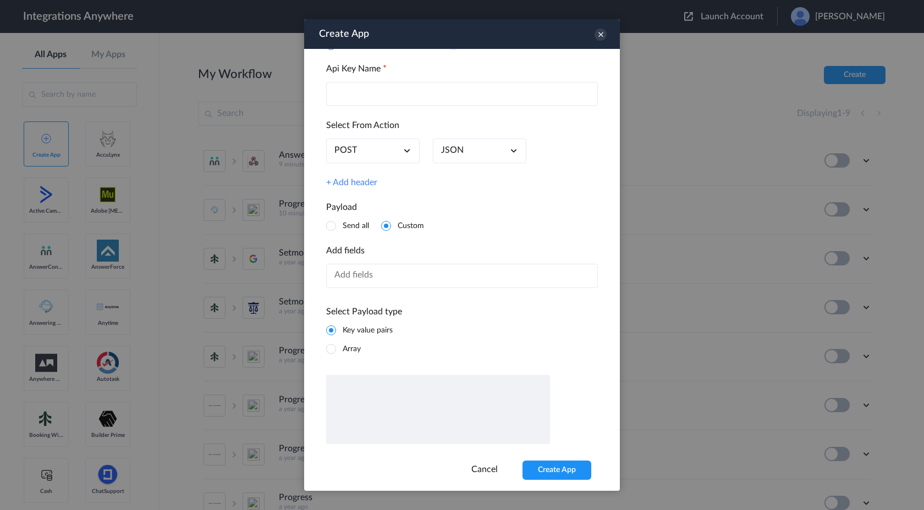
click at [331, 349] on span at bounding box center [331, 349] width 10 height 10
click at [331, 328] on span at bounding box center [331, 330] width 10 height 10
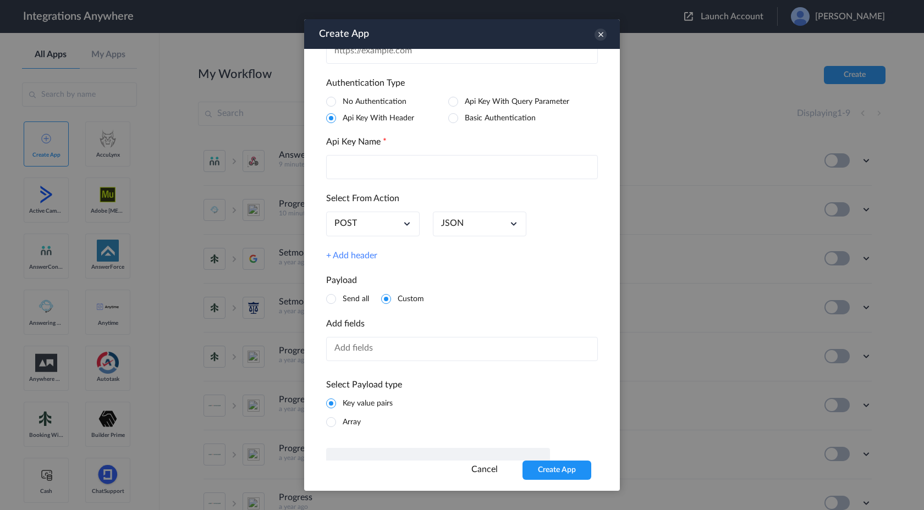
scroll to position [102, 0]
click at [354, 261] on link "+ Add header" at bounding box center [351, 257] width 51 height 10
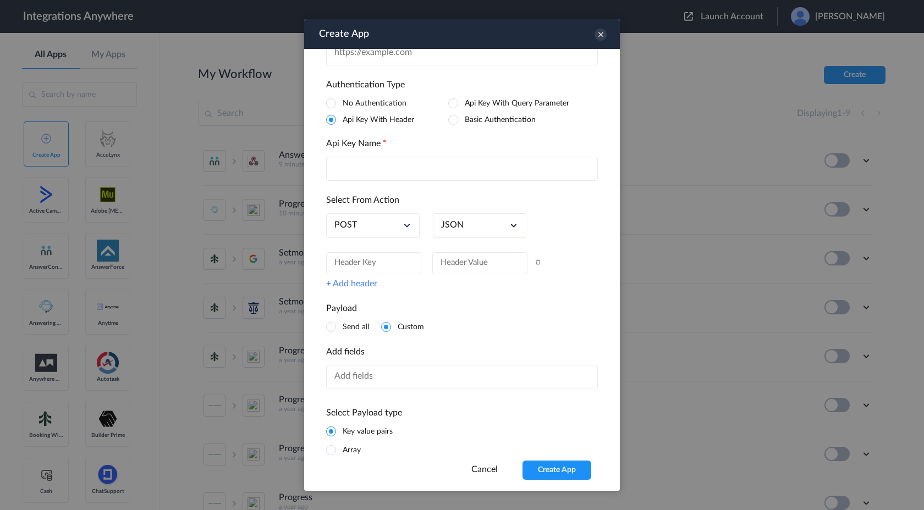
click at [537, 265] on icon at bounding box center [537, 262] width 5 height 5
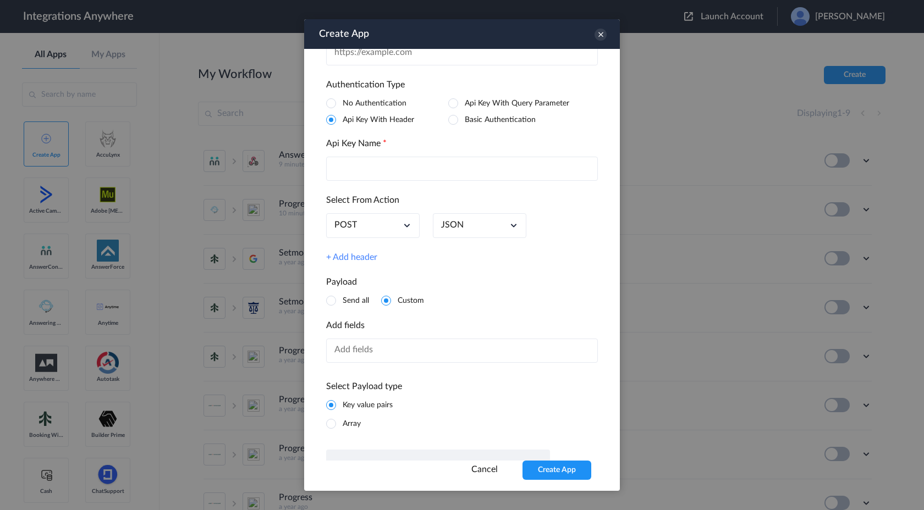
click at [367, 228] on div "POST" at bounding box center [372, 225] width 93 height 25
click at [371, 248] on link "POST" at bounding box center [372, 252] width 77 height 15
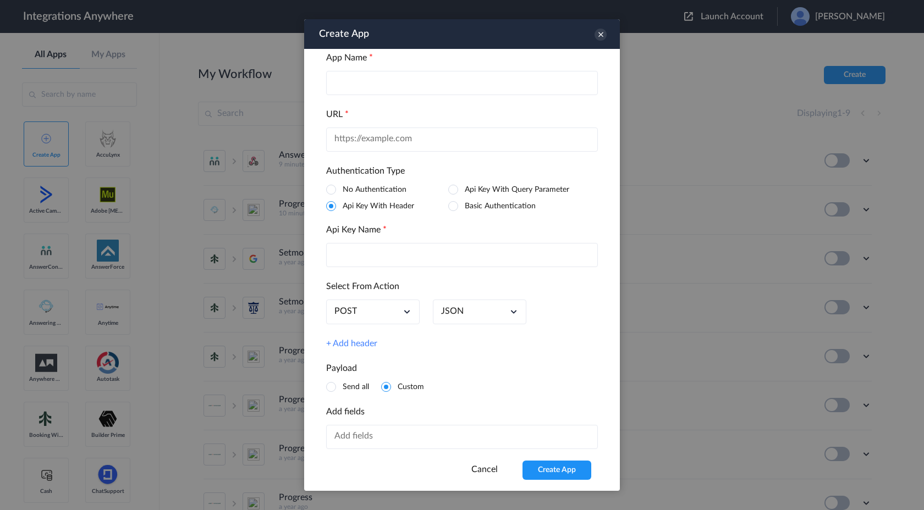
scroll to position [0, 0]
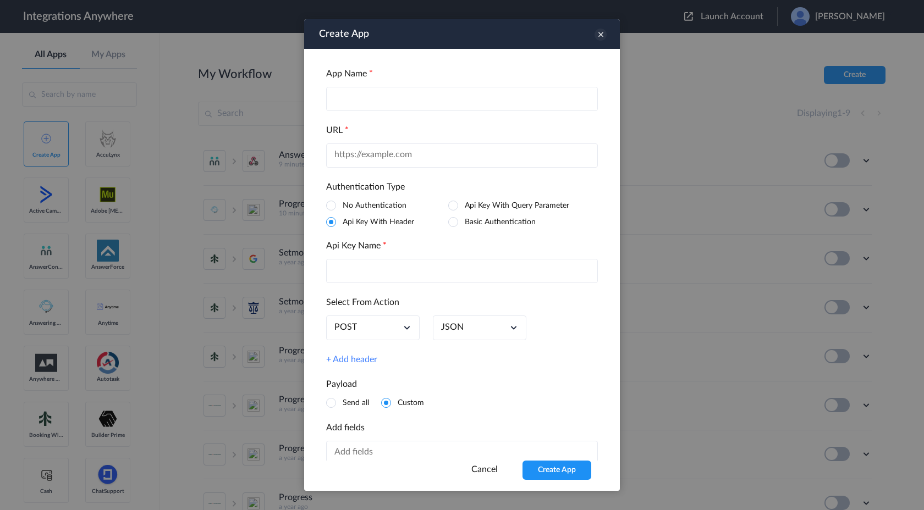
click at [602, 33] on icon at bounding box center [600, 35] width 12 height 12
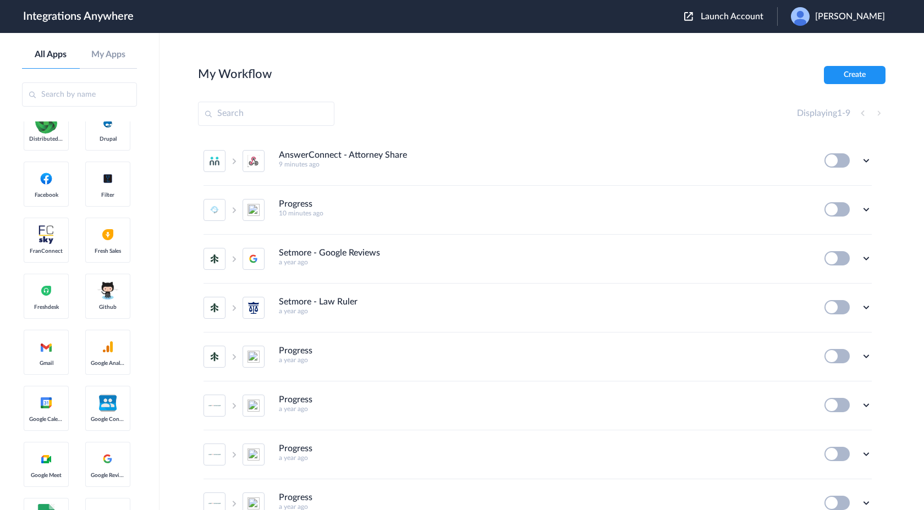
scroll to position [579, 0]
click at [107, 304] on span "Github" at bounding box center [108, 305] width 34 height 7
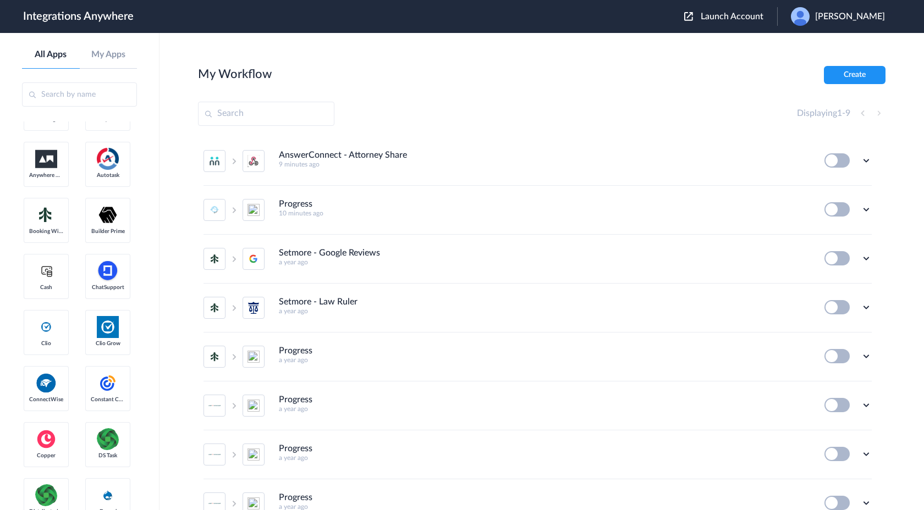
scroll to position [0, 0]
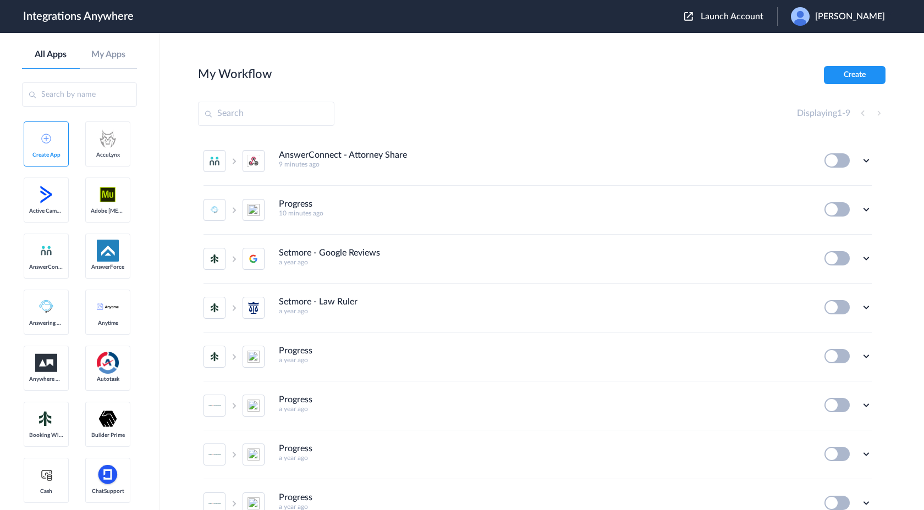
click at [108, 214] on span "Adobe [MEDICAL_DATA]" at bounding box center [108, 211] width 34 height 7
